Goal: Task Accomplishment & Management: Complete application form

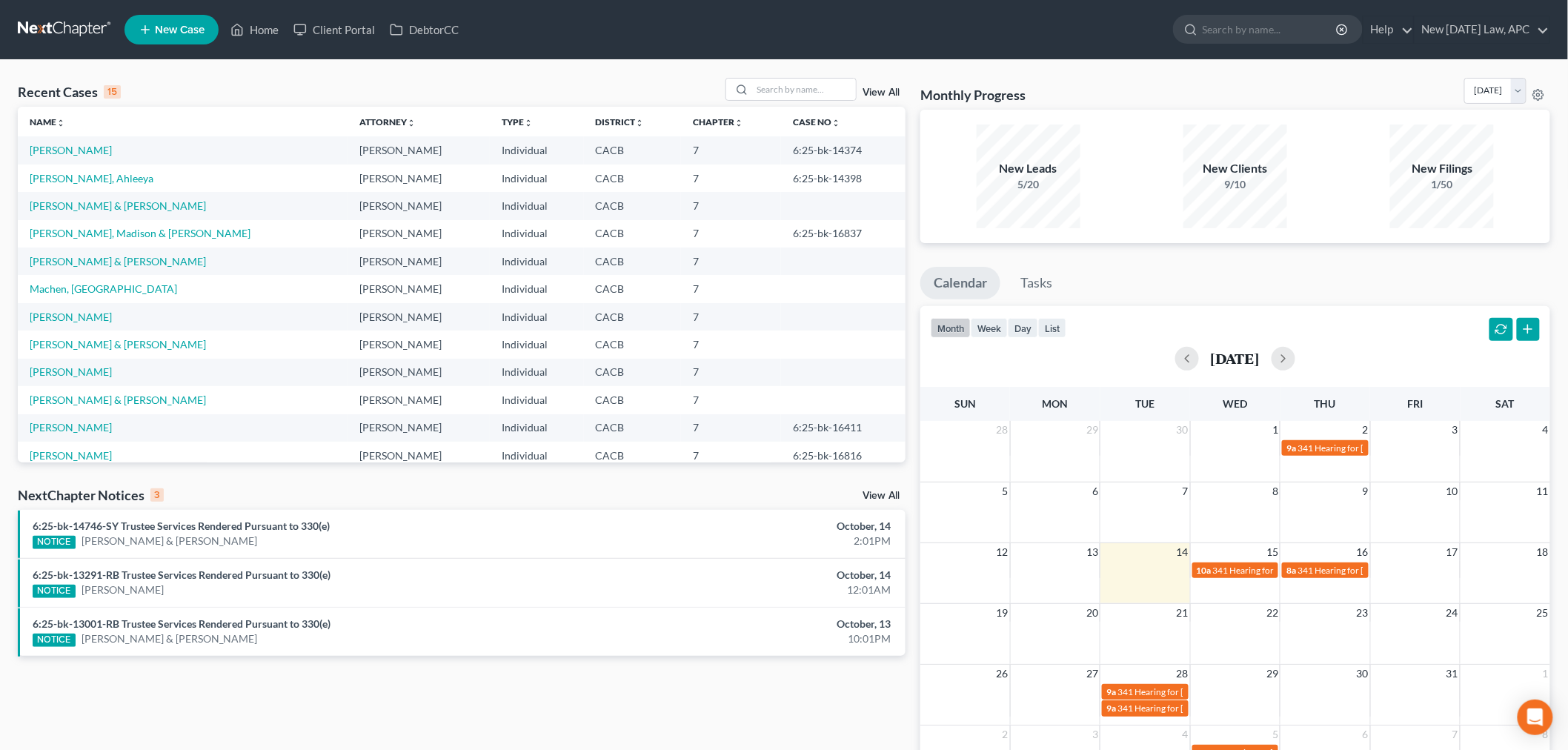
drag, startPoint x: 0, startPoint y: 0, endPoint x: 301, endPoint y: 76, distance: 310.4
click at [301, 76] on div "Recent Cases 15 View All Name unfold_more expand_more expand_less Attorney unfo…" at bounding box center [784, 444] width 1568 height 769
click at [72, 391] on td "[PERSON_NAME] & [PERSON_NAME]" at bounding box center [182, 399] width 330 height 27
click at [70, 397] on link "[PERSON_NAME] & [PERSON_NAME]" at bounding box center [117, 400] width 177 height 13
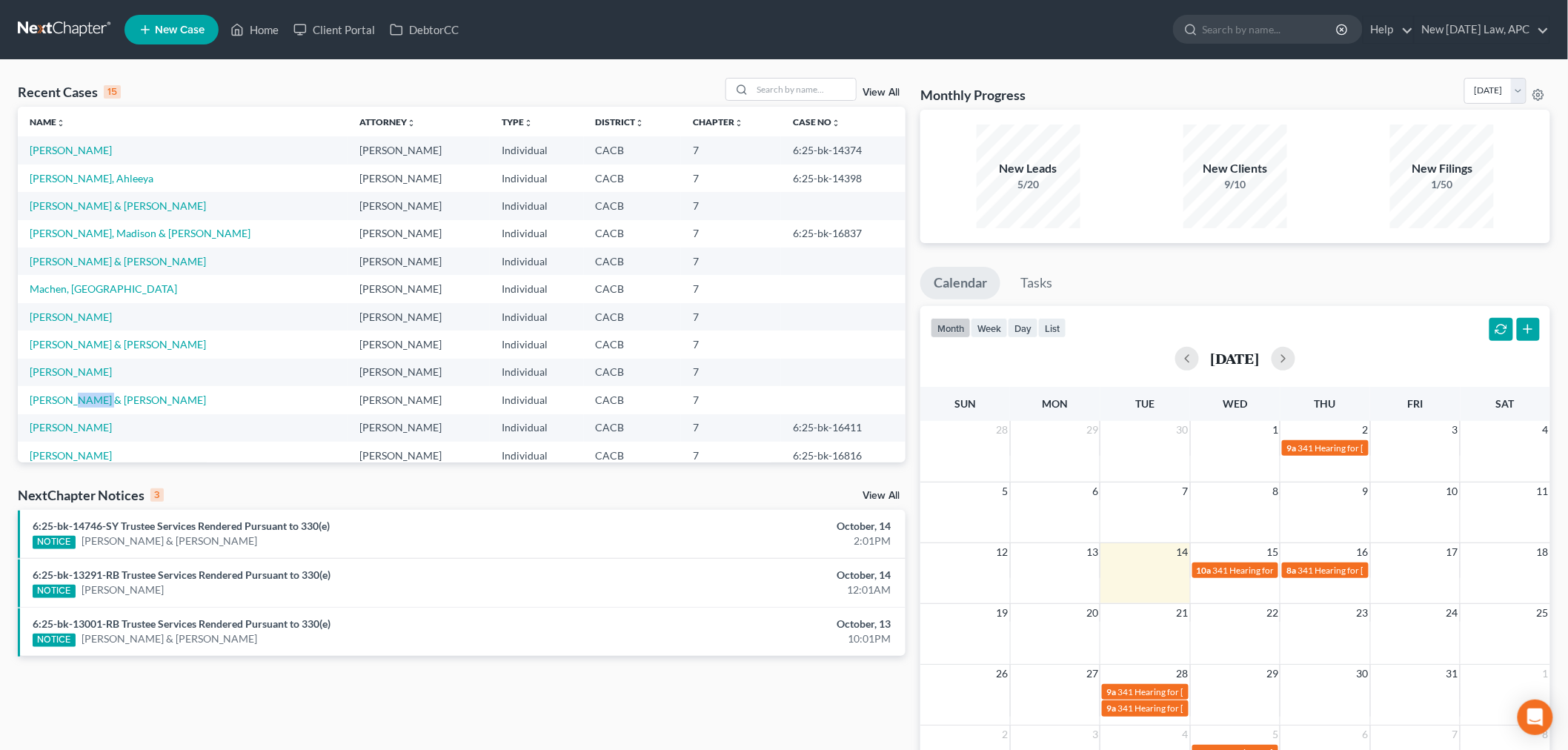
select select "5"
select select "6"
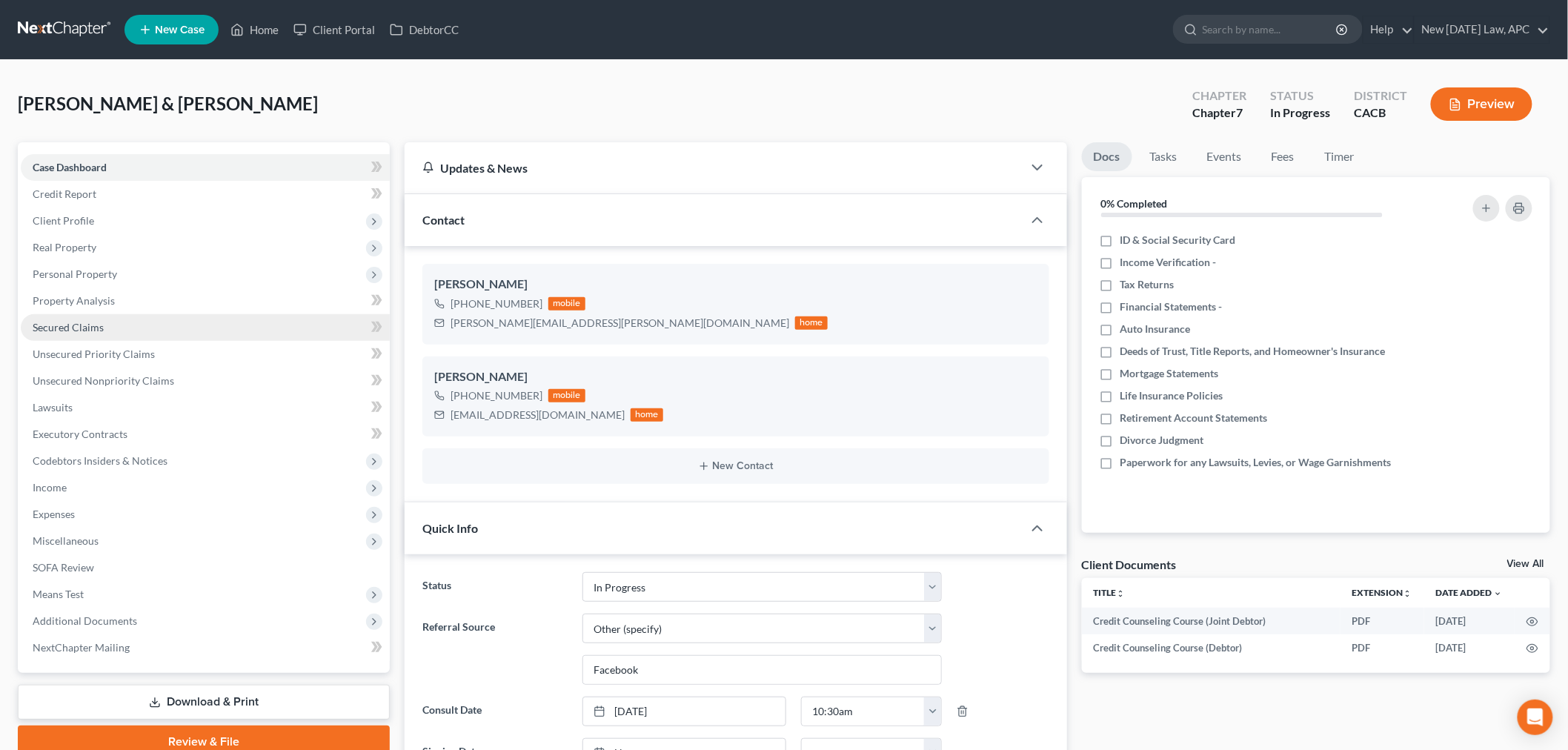
click at [106, 330] on link "Secured Claims" at bounding box center [205, 327] width 369 height 26
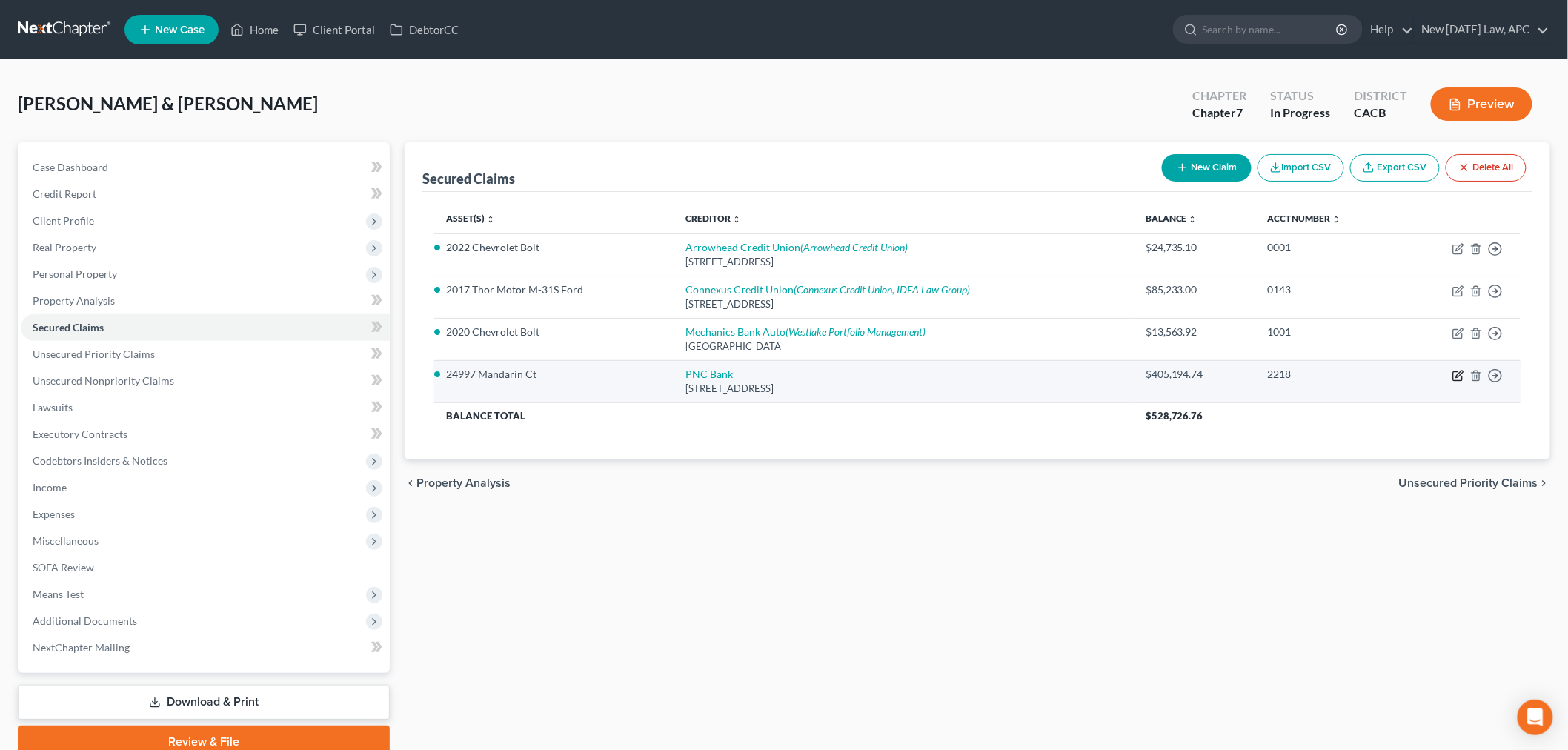
click at [1456, 375] on icon "button" at bounding box center [1458, 375] width 12 height 12
select select "36"
select select "3"
select select "4"
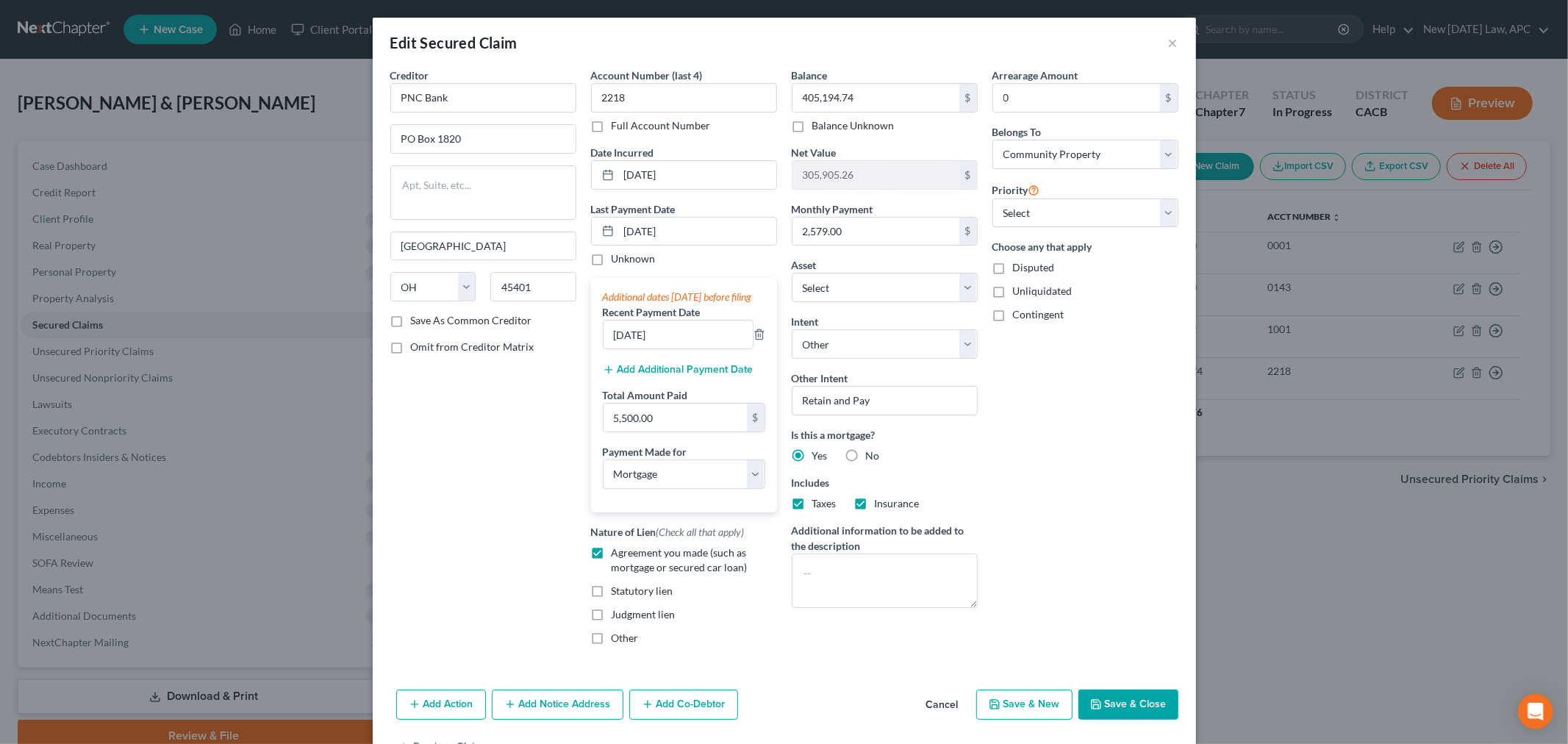
click at [622, 376] on button "Add Additional Payment Date" at bounding box center [678, 369] width 151 height 12
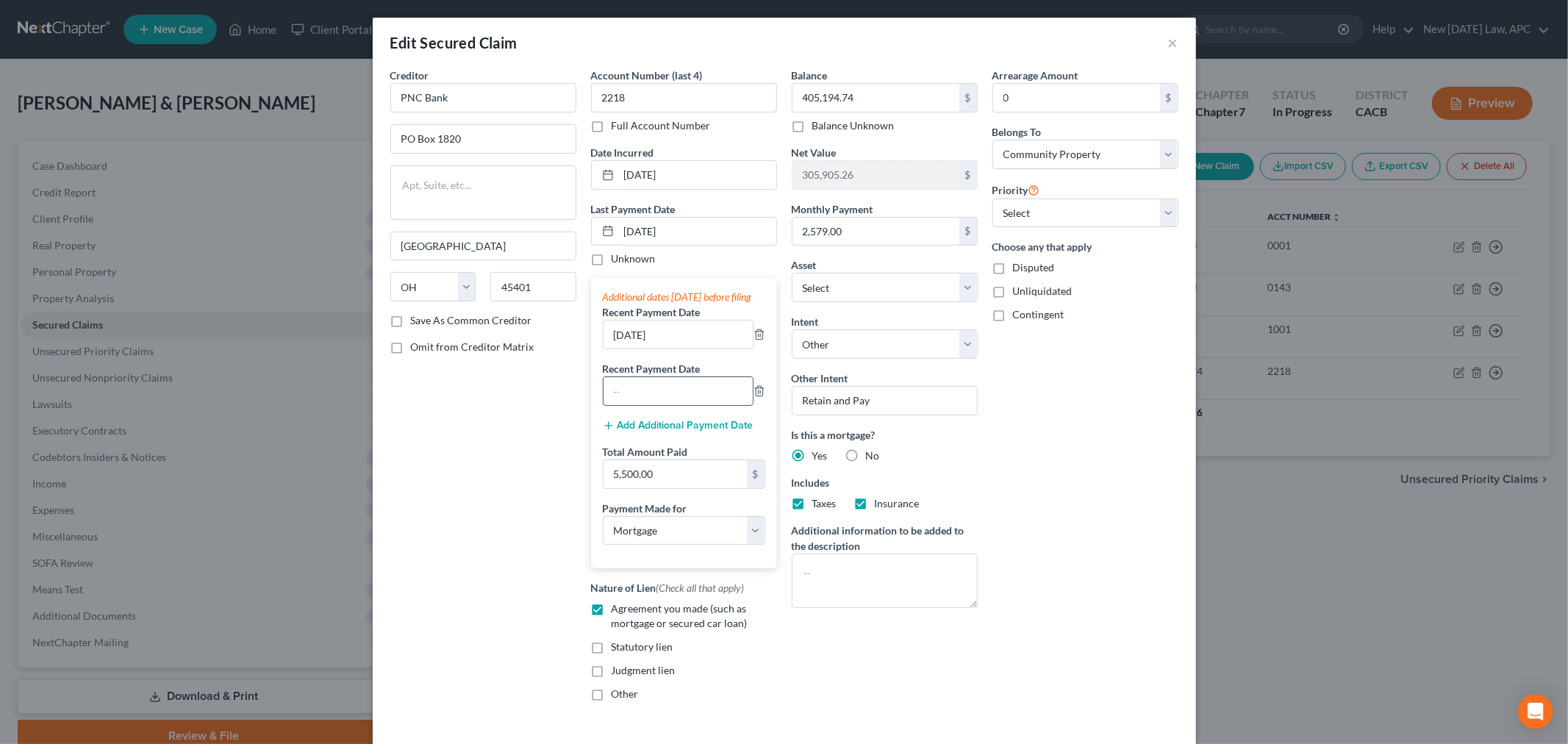
click at [659, 398] on input "text" at bounding box center [678, 391] width 149 height 28
click at [760, 338] on line "button" at bounding box center [760, 336] width 0 height 3
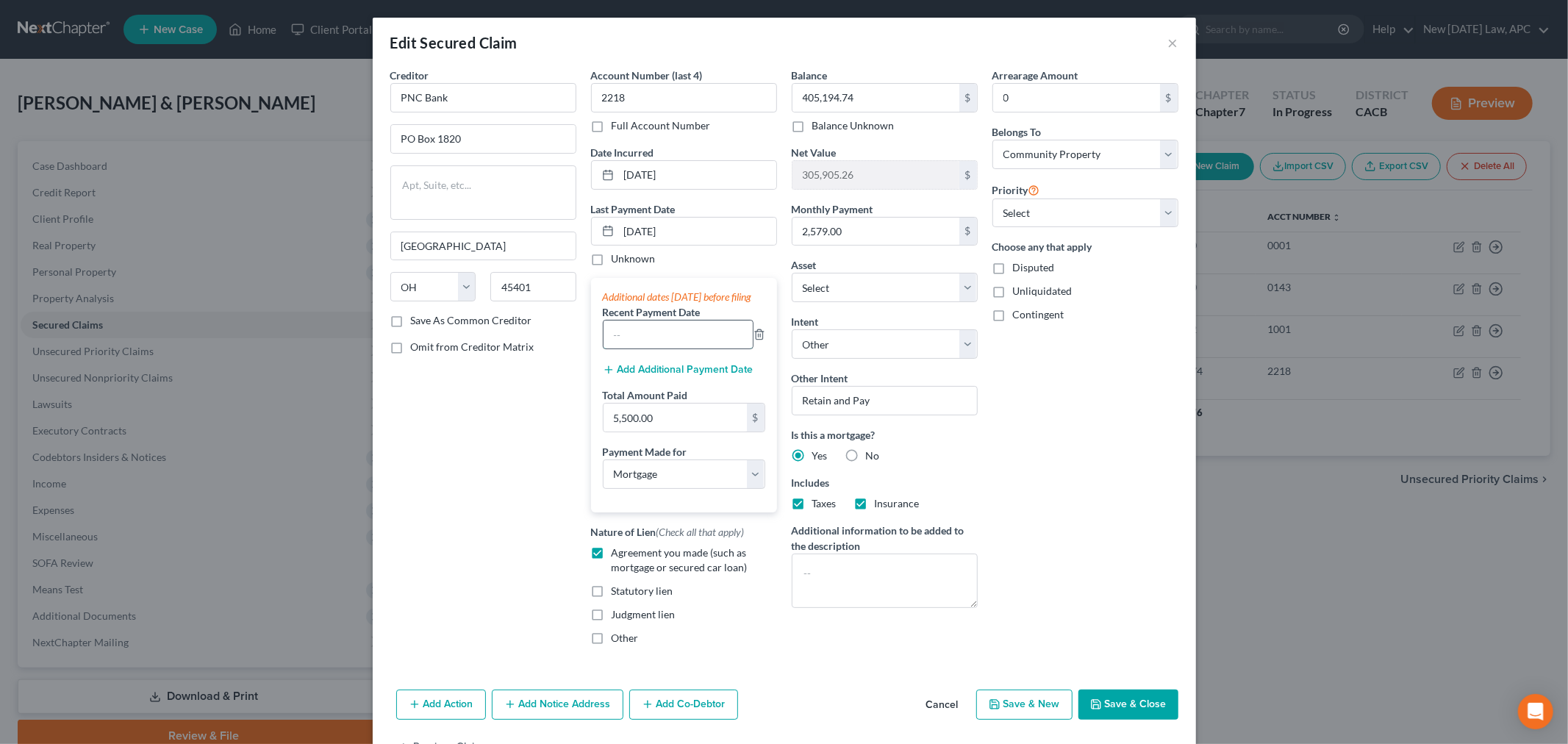
click at [658, 349] on input "text" at bounding box center [678, 334] width 149 height 28
type input "[DATE]"
click at [680, 230] on input "[DATE]" at bounding box center [697, 231] width 158 height 28
drag, startPoint x: 680, startPoint y: 230, endPoint x: 605, endPoint y: 235, distance: 75.2
click at [605, 235] on div "[DATE]" at bounding box center [684, 231] width 186 height 29
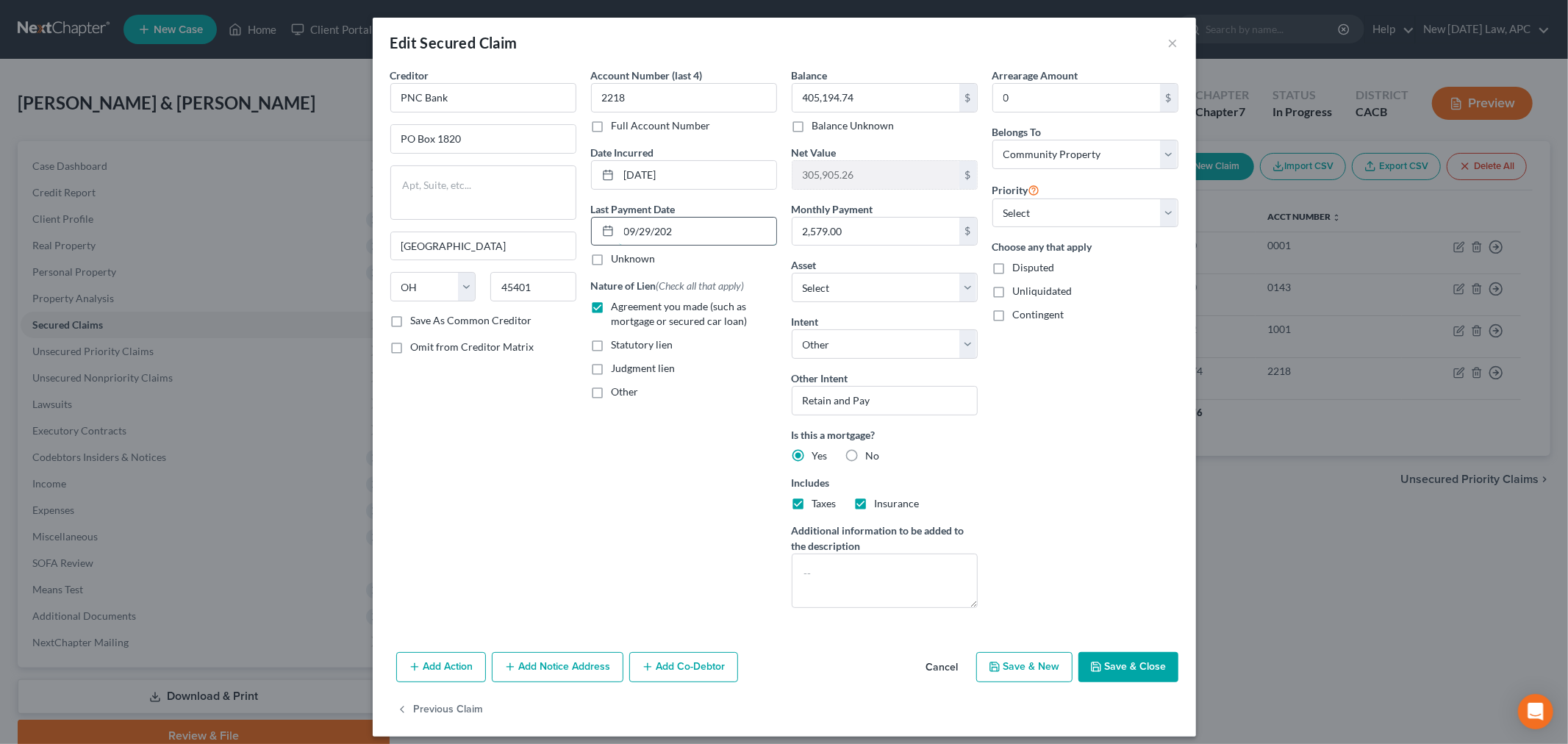
type input "[DATE]"
select select "3"
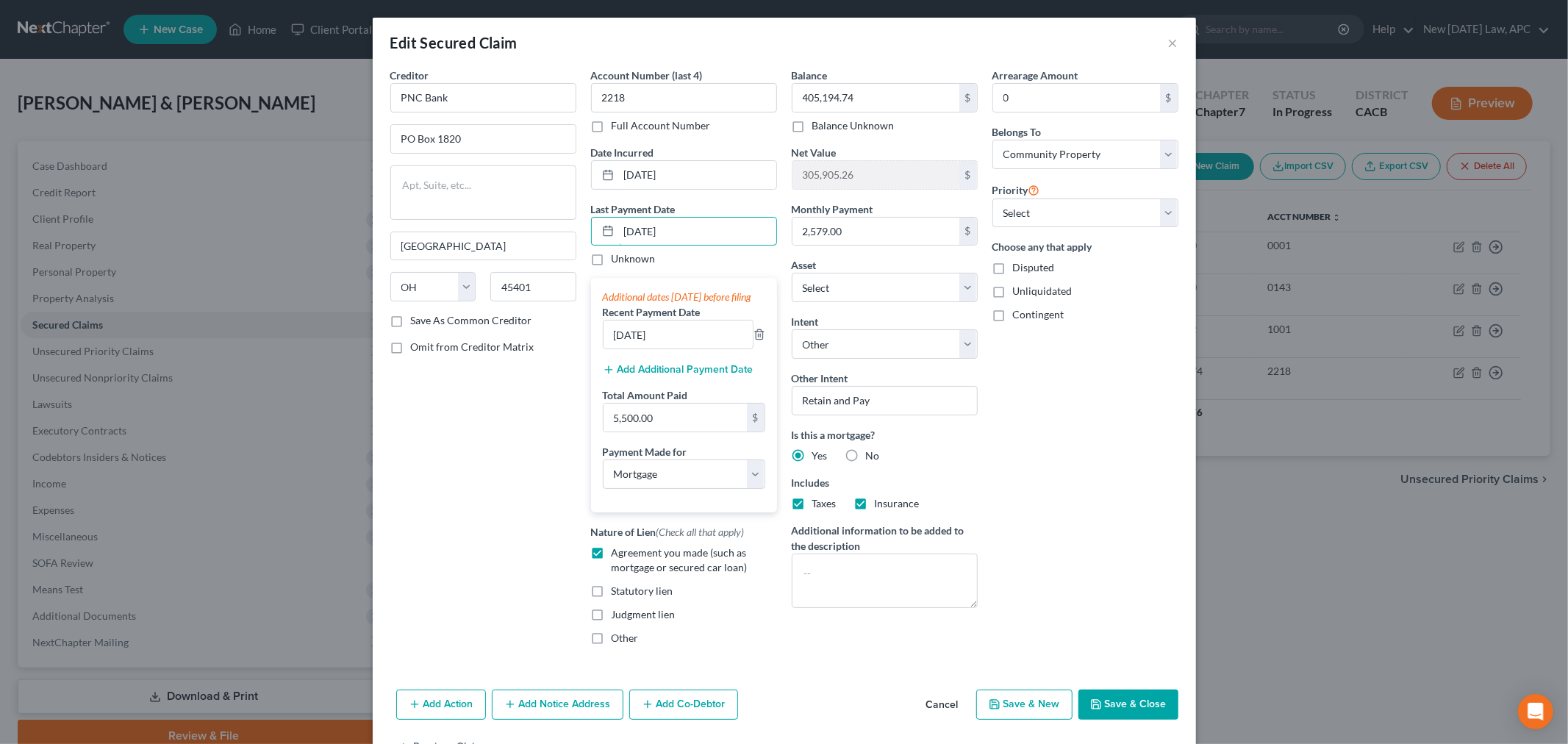
type input "[DATE]"
click at [531, 461] on div "Creditor * PNC Bank PO Box [GEOGRAPHIC_DATA] [US_STATE] AK AR AZ CA CO [GEOGRAP…" at bounding box center [483, 362] width 200 height 589
type input "5,600.00"
click at [1095, 710] on icon "button" at bounding box center [1096, 704] width 12 height 12
